Goal: Task Accomplishment & Management: Complete application form

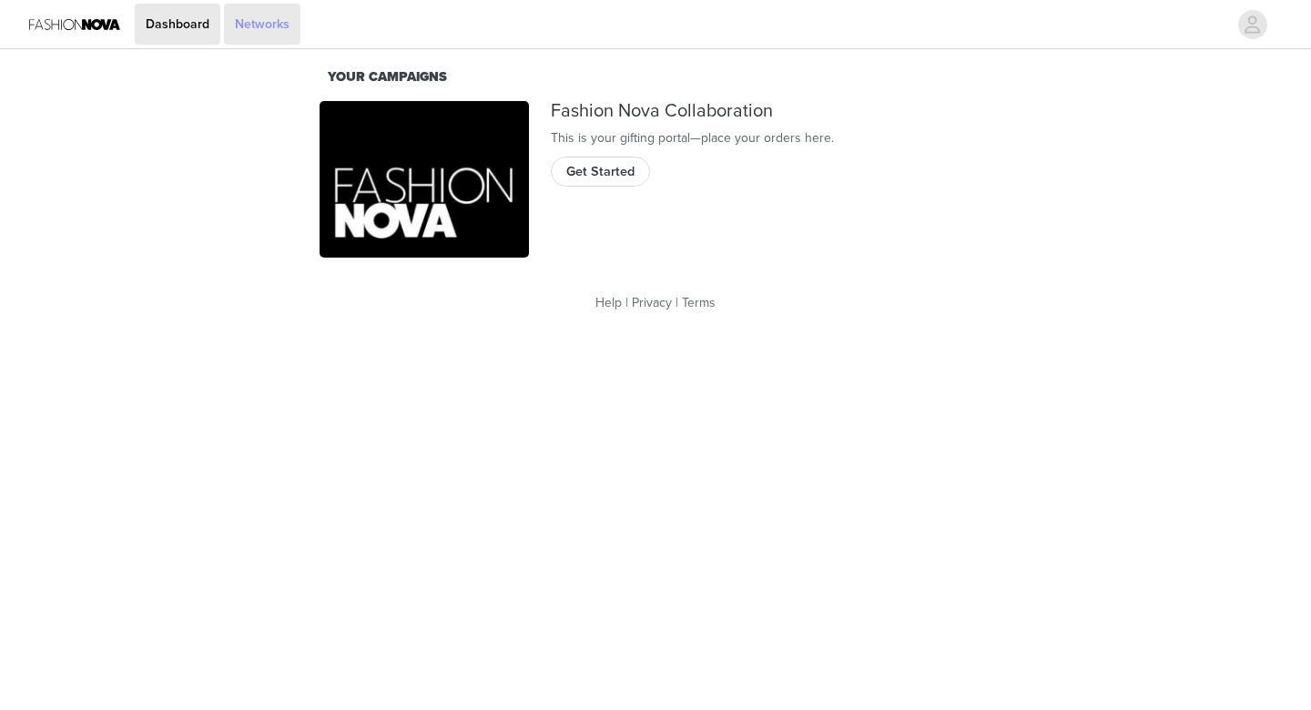
click at [256, 25] on link "Networks" at bounding box center [262, 24] width 76 height 41
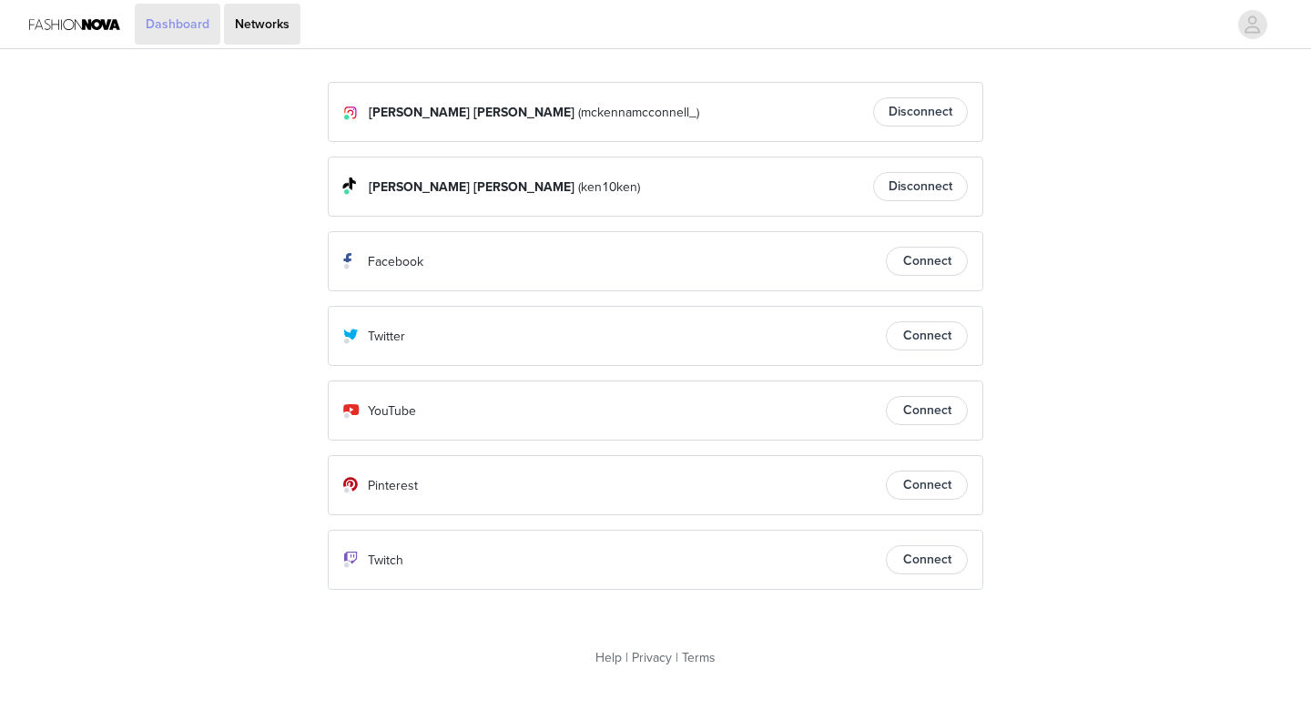
click at [185, 22] on link "Dashboard" at bounding box center [178, 24] width 86 height 41
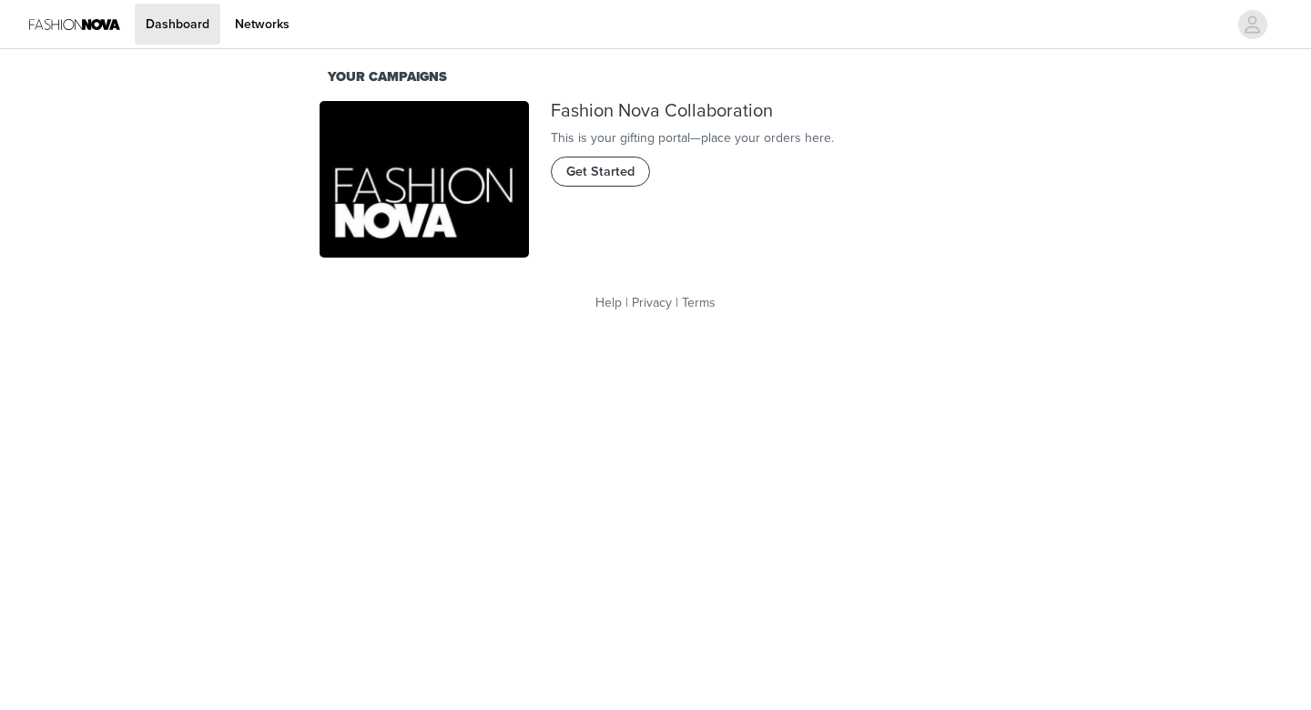
click at [611, 182] on span "Get Started" at bounding box center [600, 172] width 68 height 20
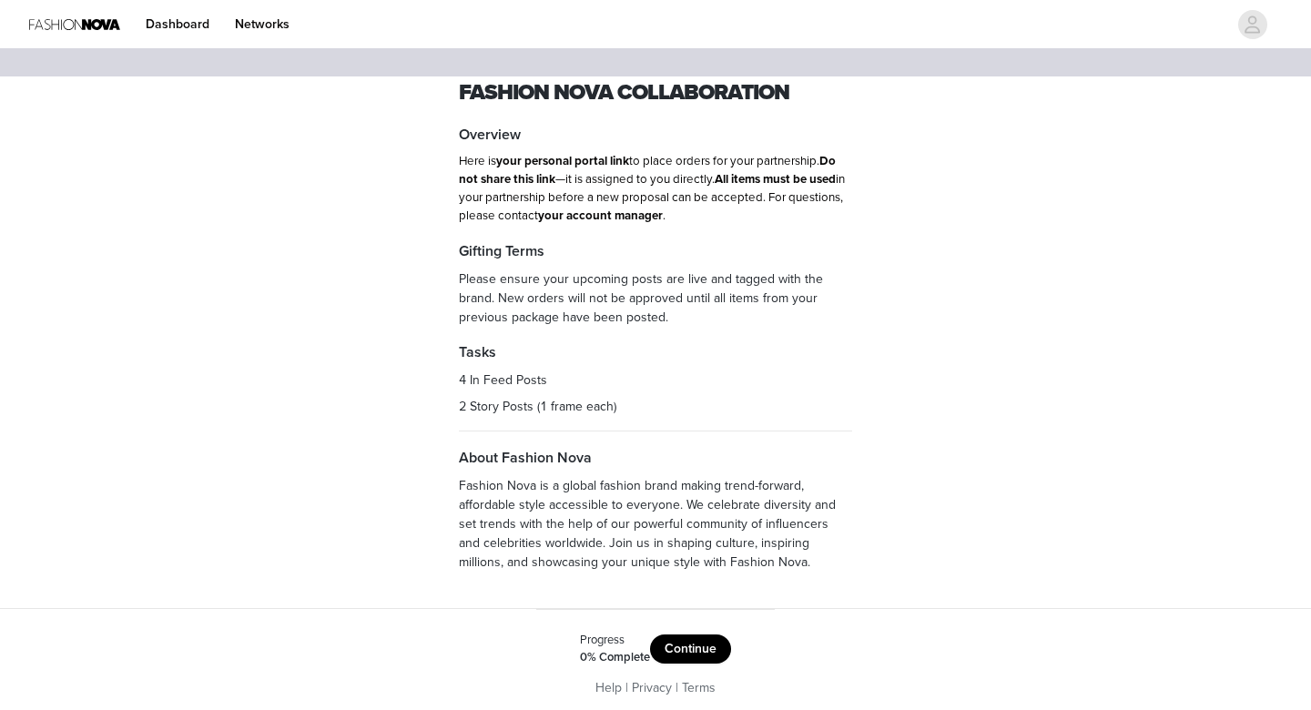
scroll to position [28, 0]
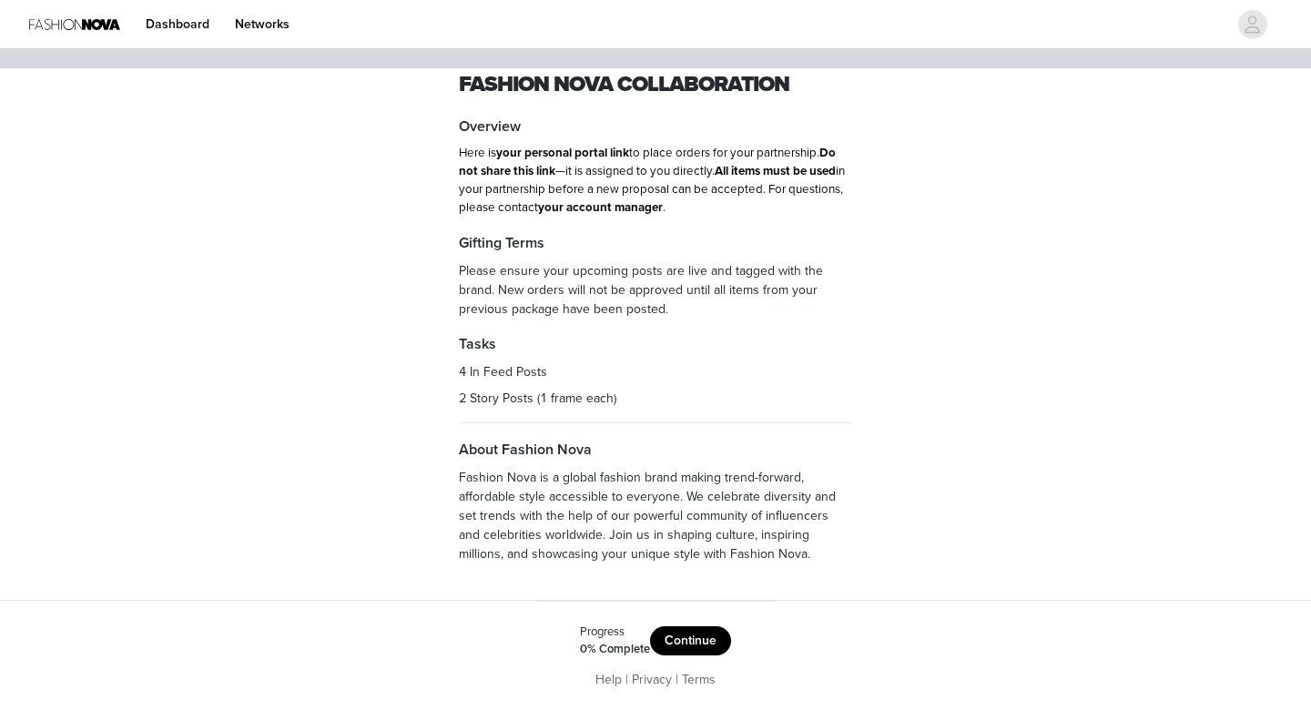
click at [692, 641] on button "Continue" at bounding box center [690, 640] width 81 height 29
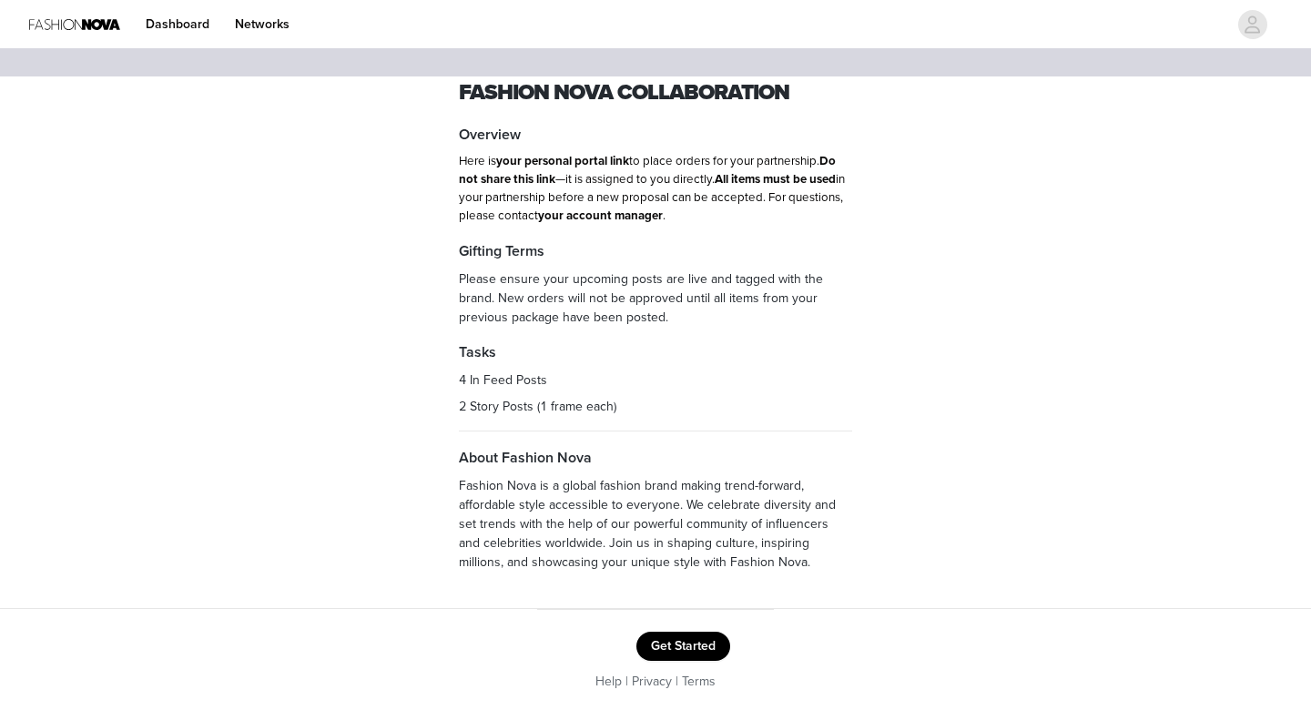
scroll to position [22, 0]
click at [686, 645] on button "Get Started" at bounding box center [683, 644] width 94 height 29
